Goal: Information Seeking & Learning: Find specific fact

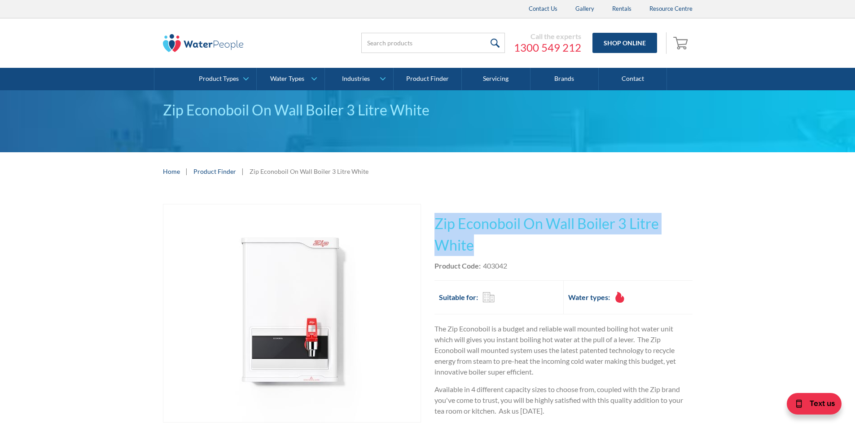
drag, startPoint x: 479, startPoint y: 246, endPoint x: 437, endPoint y: 223, distance: 48.2
click at [437, 223] on h1 "Zip Econoboil On Wall Boiler 3 Litre White" at bounding box center [563, 234] width 258 height 43
copy h1 "Zip Econoboil On Wall Boiler 3 Litre White"
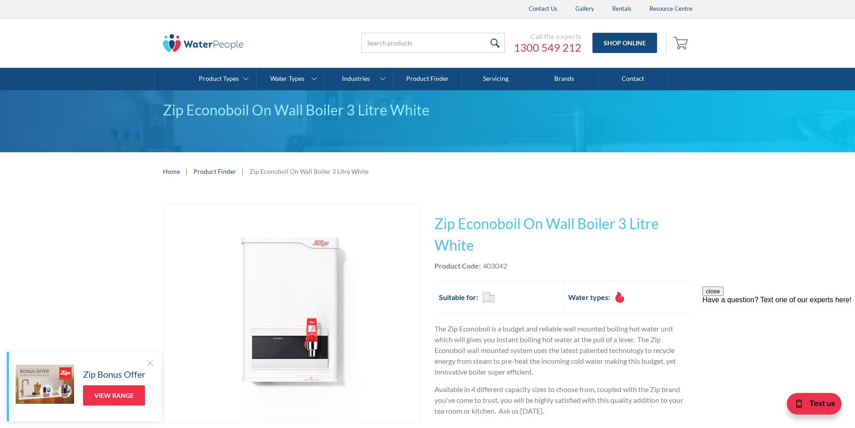
drag, startPoint x: 522, startPoint y: 260, endPoint x: 509, endPoint y: 263, distance: 12.9
click at [522, 261] on div "Product Code: 403042" at bounding box center [563, 265] width 258 height 11
drag, startPoint x: 508, startPoint y: 263, endPoint x: 483, endPoint y: 260, distance: 24.8
click at [483, 260] on div "Product Code: 403042" at bounding box center [563, 265] width 258 height 11
click at [531, 256] on div "This tap design is included in our standard range tap options when you purchase…" at bounding box center [563, 347] width 258 height 286
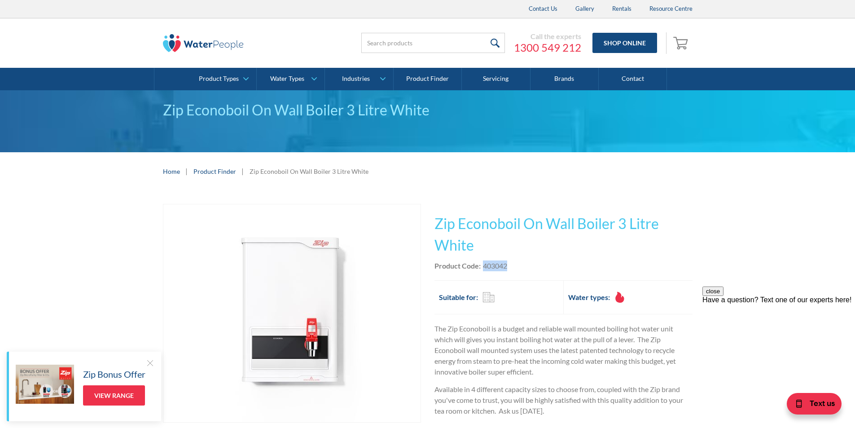
drag, startPoint x: 511, startPoint y: 264, endPoint x: 486, endPoint y: 266, distance: 24.8
click at [484, 264] on div "Product Code: 403042" at bounding box center [563, 265] width 258 height 11
copy div "403042"
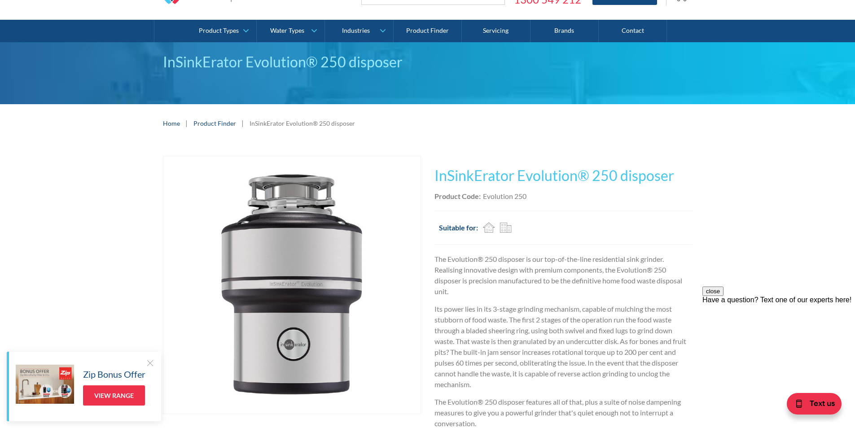
scroll to position [45, 0]
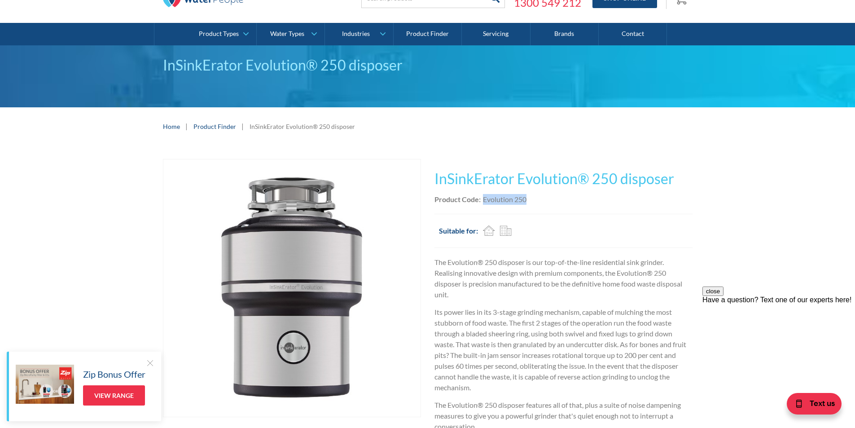
drag, startPoint x: 527, startPoint y: 200, endPoint x: 484, endPoint y: 201, distance: 42.6
click at [483, 201] on div "Product Code: Evolution 250" at bounding box center [563, 199] width 258 height 11
copy div "Evolution 250"
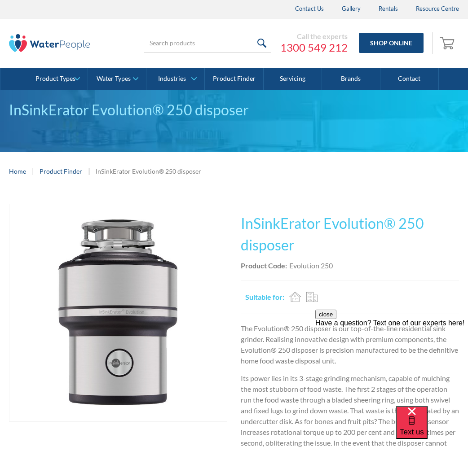
scroll to position [180, 0]
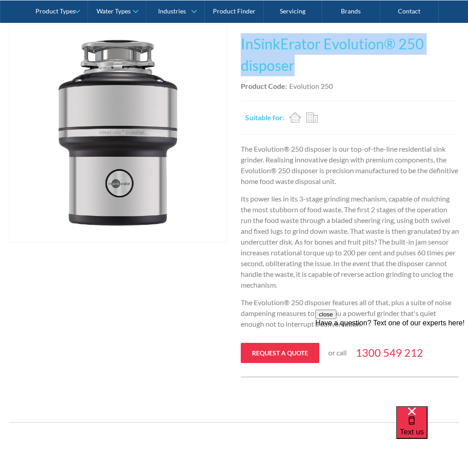
drag, startPoint x: 296, startPoint y: 65, endPoint x: 241, endPoint y: 46, distance: 58.3
click at [241, 46] on h1 "InSinkErator Evolution® 250 disposer" at bounding box center [350, 54] width 218 height 43
copy h1 "InSinkErator Evolution® 250 disposer"
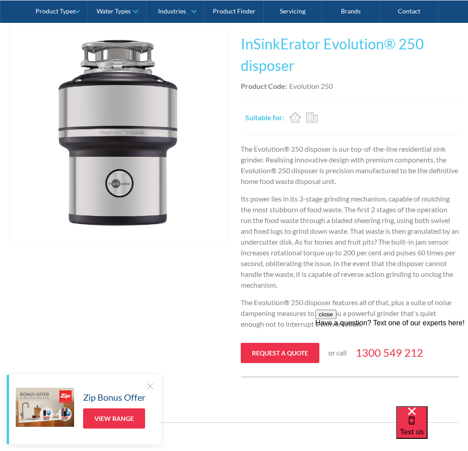
click at [339, 86] on div "Product Code: Evolution 250" at bounding box center [350, 86] width 218 height 11
drag, startPoint x: 337, startPoint y: 86, endPoint x: 291, endPoint y: 89, distance: 46.3
click at [290, 88] on div "Product Code: Evolution 250" at bounding box center [350, 86] width 218 height 11
copy div "Evolution 250"
